Goal: Find specific page/section: Find specific page/section

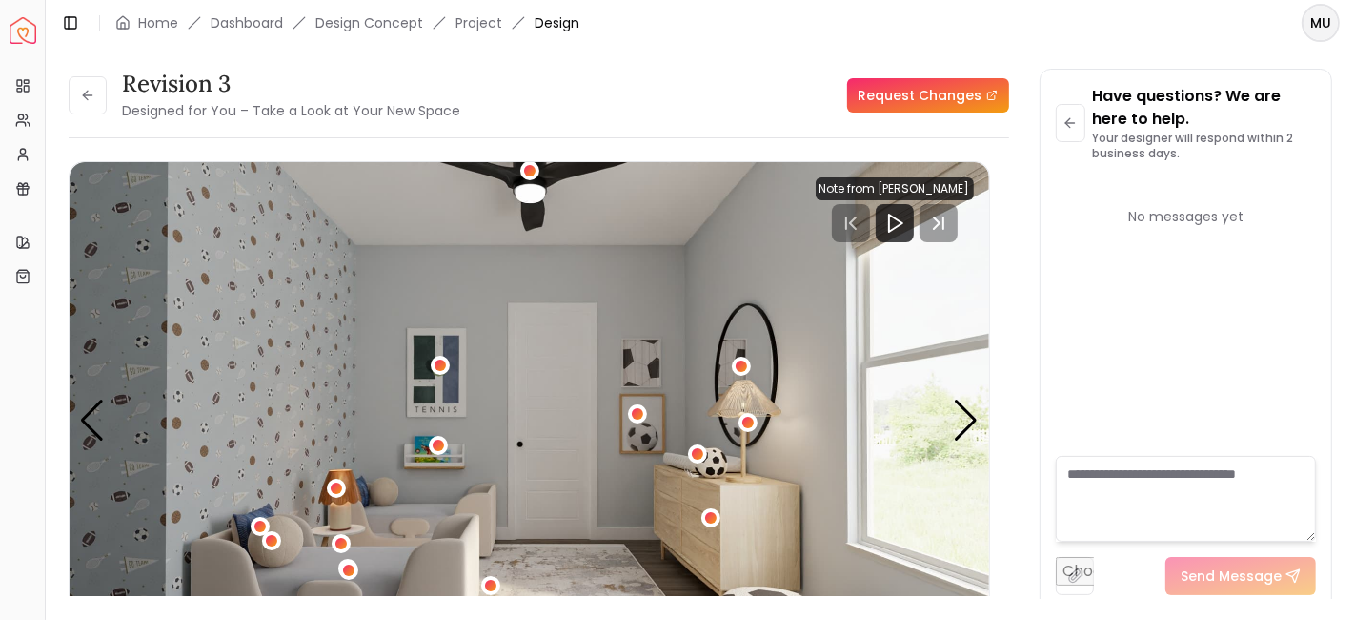
scroll to position [302, 0]
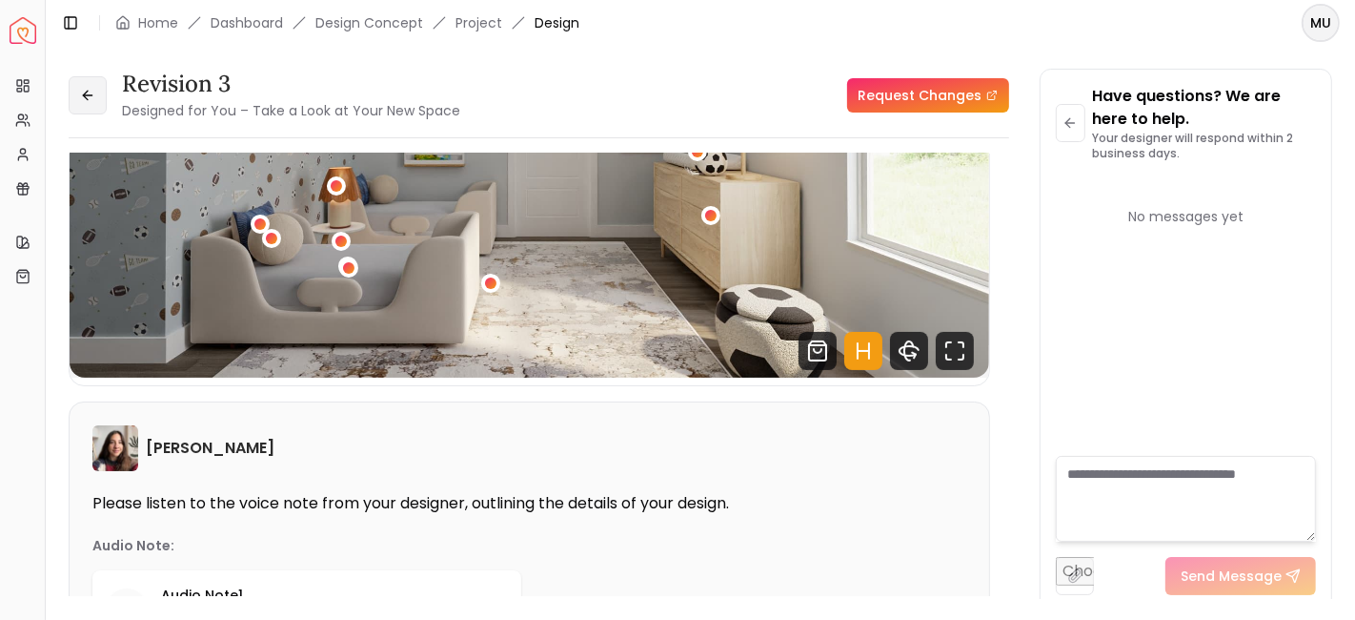
click at [101, 90] on button at bounding box center [88, 95] width 38 height 38
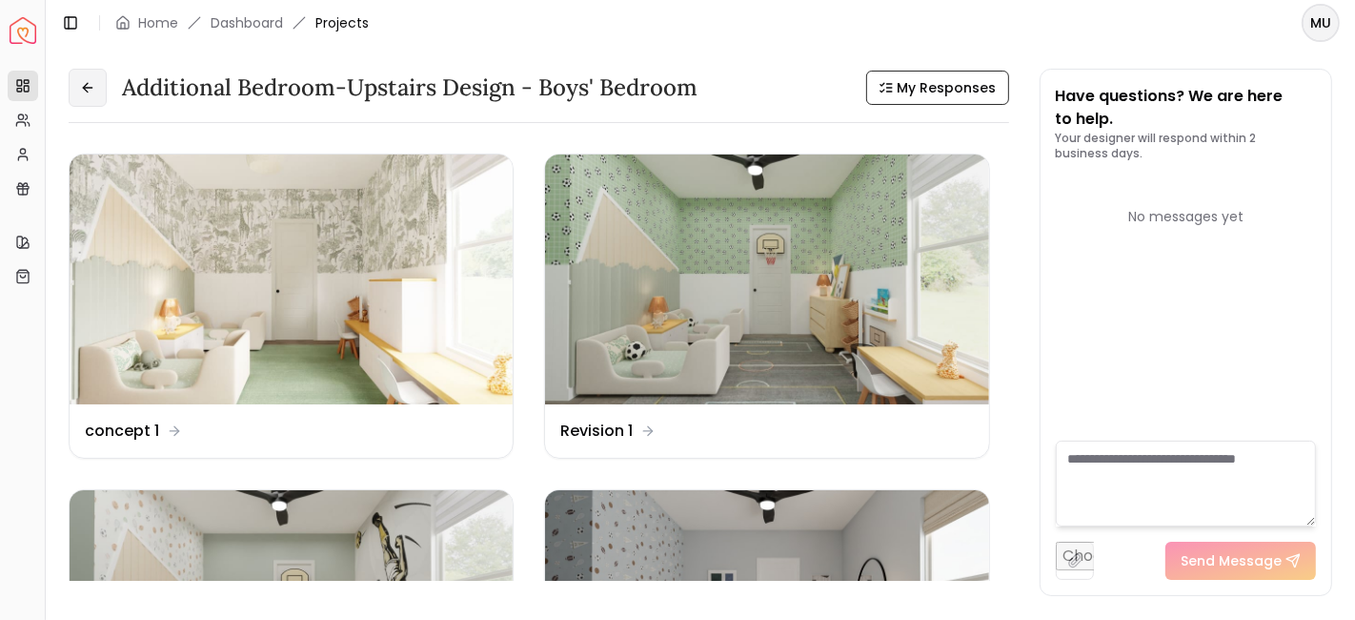
click at [88, 105] on button at bounding box center [88, 88] width 38 height 38
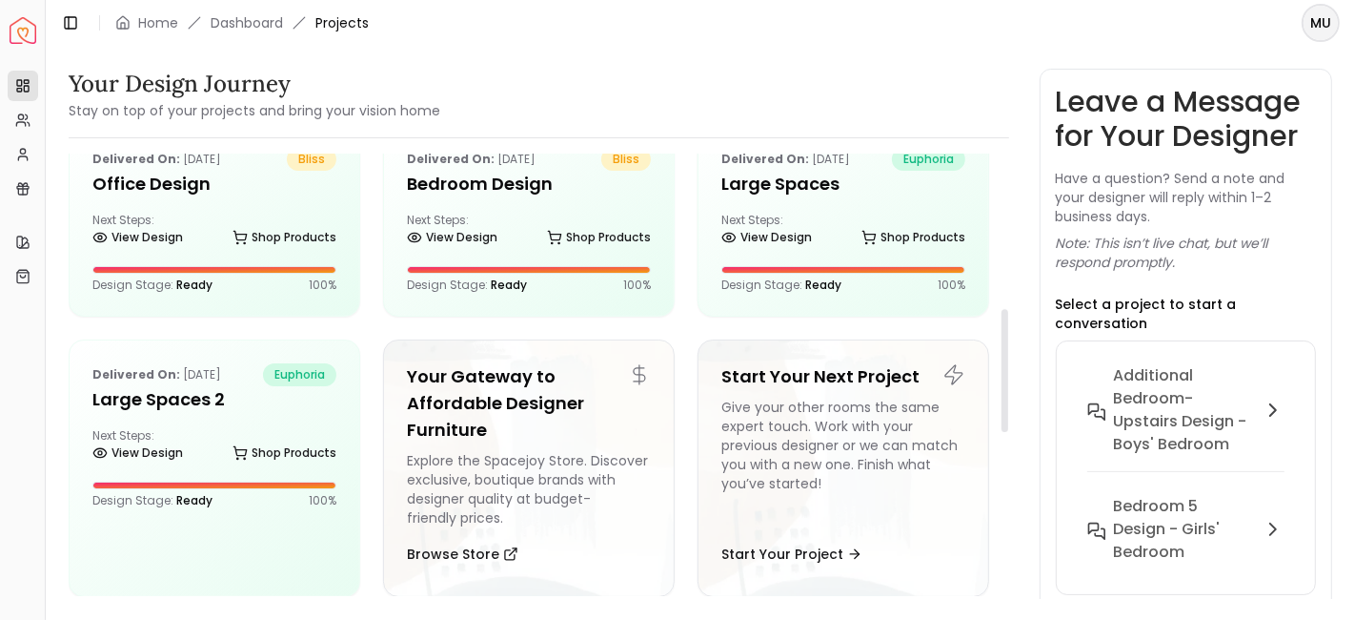
scroll to position [553, 0]
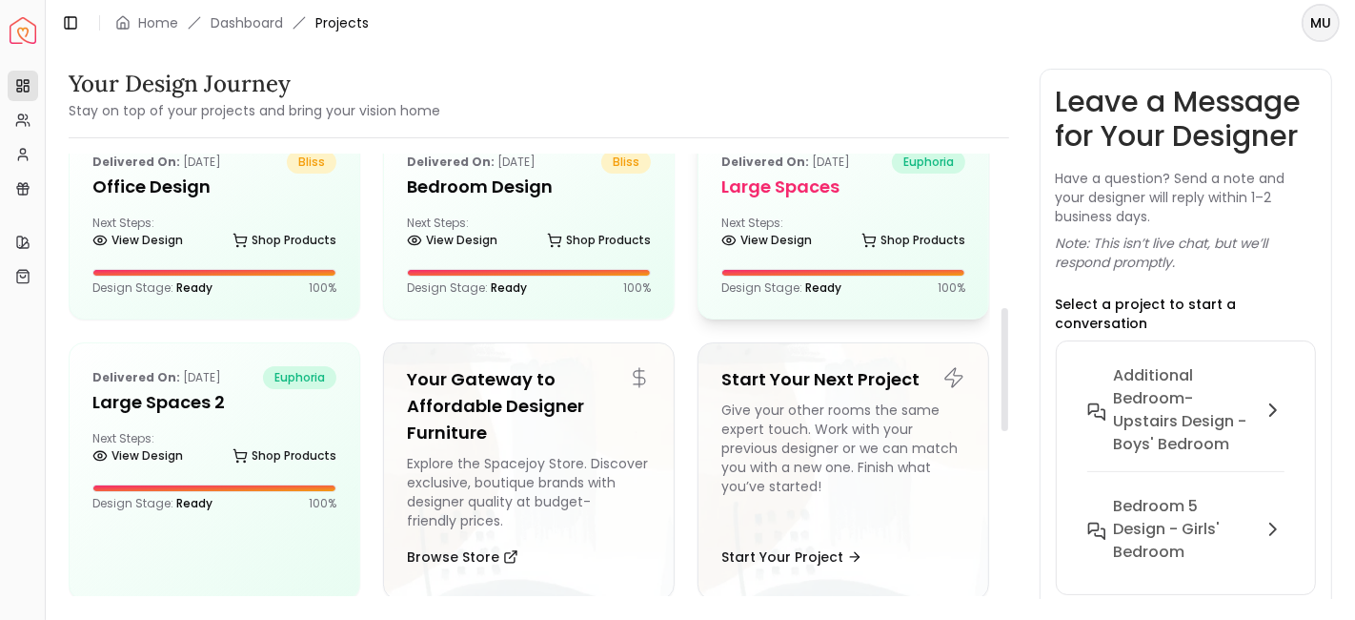
click at [807, 187] on h5 "Large Spaces" at bounding box center [843, 186] width 244 height 27
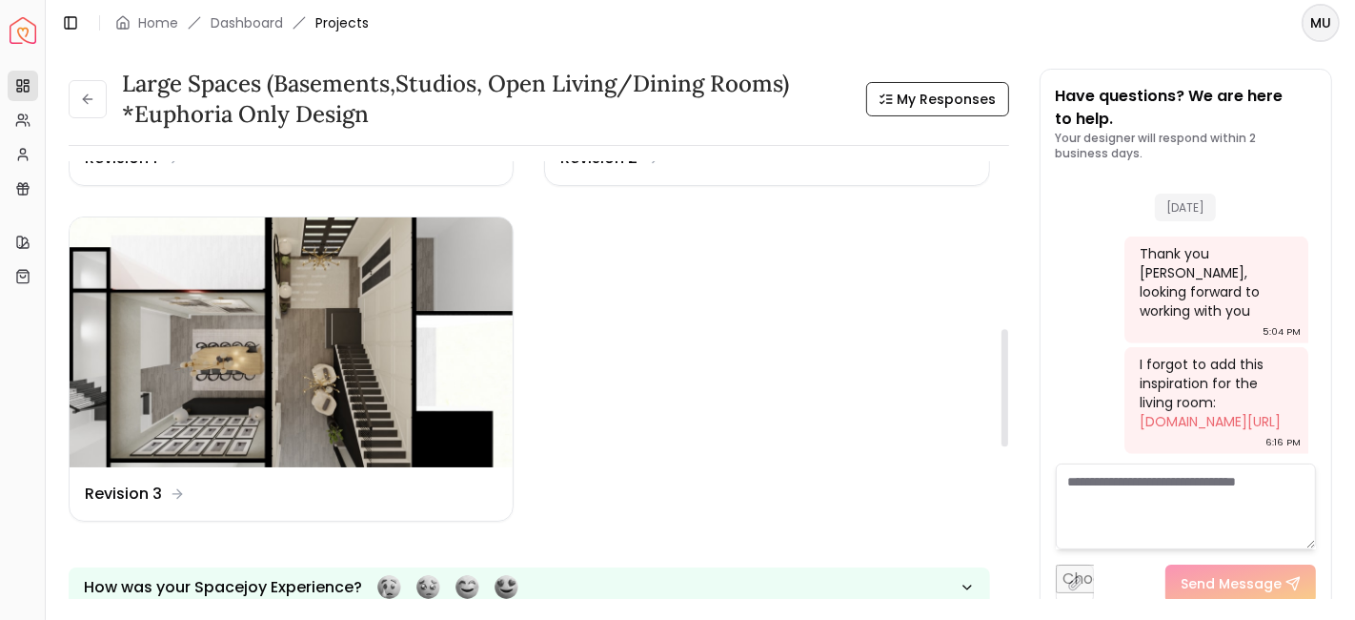
scroll to position [645, 0]
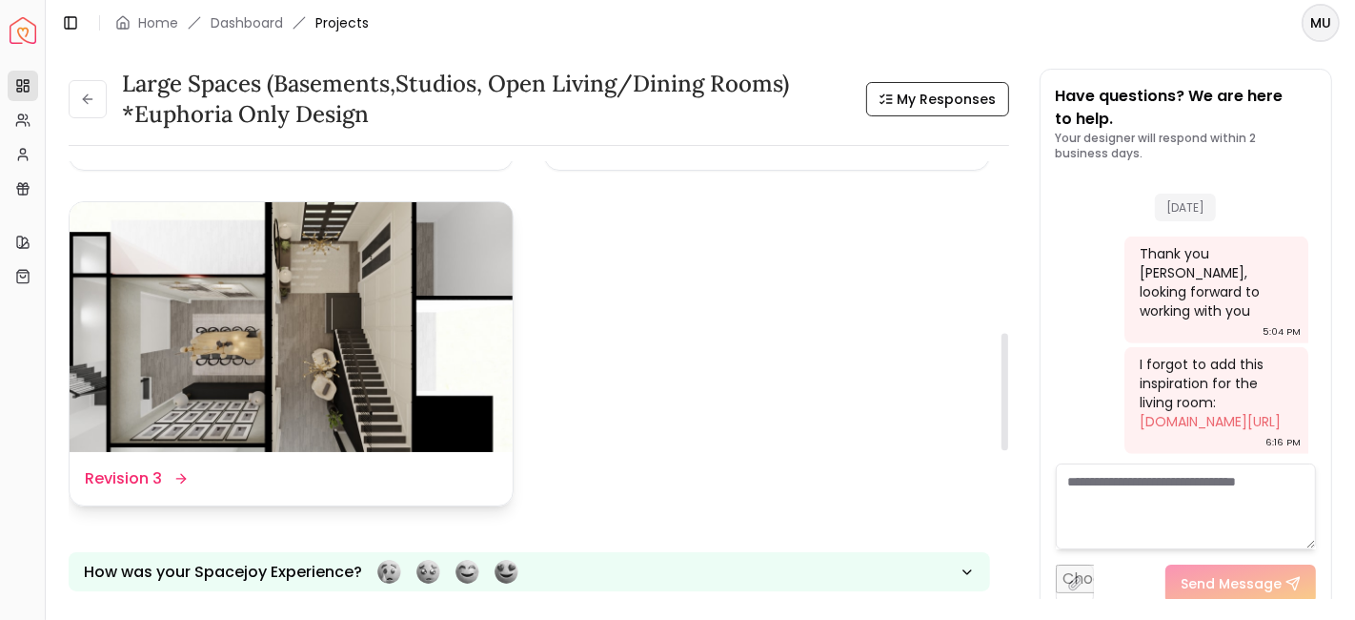
click at [403, 366] on img at bounding box center [291, 327] width 443 height 250
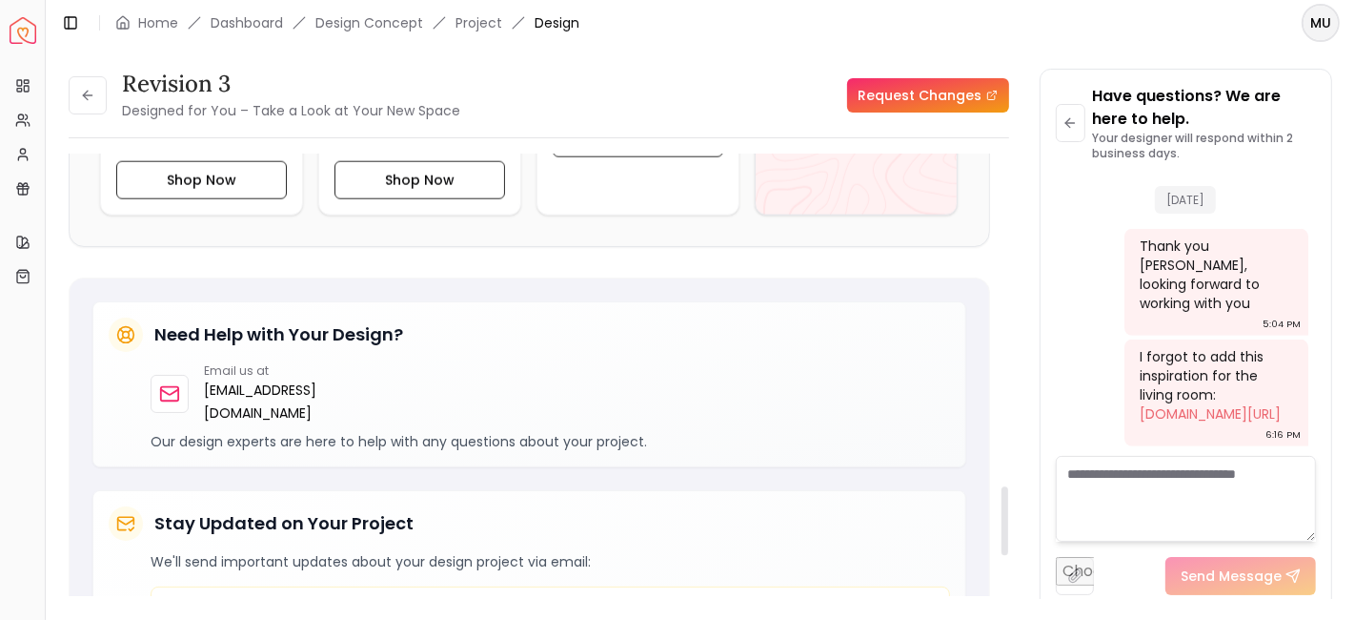
scroll to position [2174, 0]
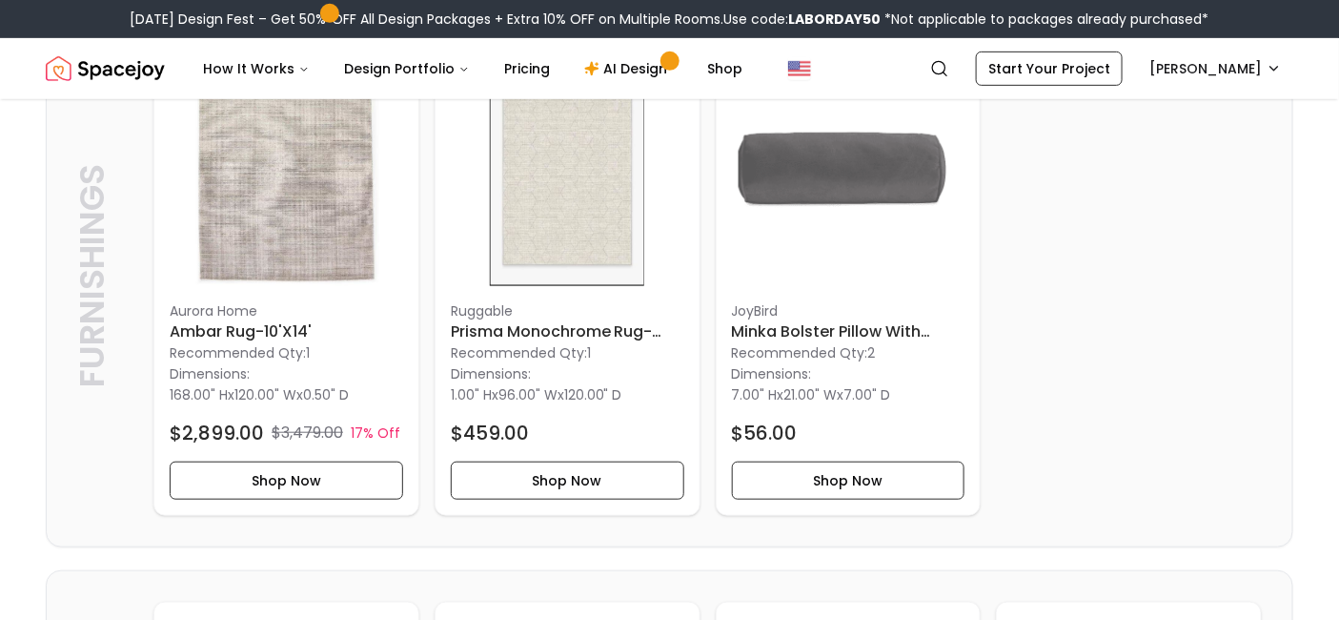
scroll to position [2733, 0]
click at [594, 328] on h6 "Prisma Monochrome Rug-8'x10'" at bounding box center [568, 330] width 234 height 23
